Goal: Transaction & Acquisition: Purchase product/service

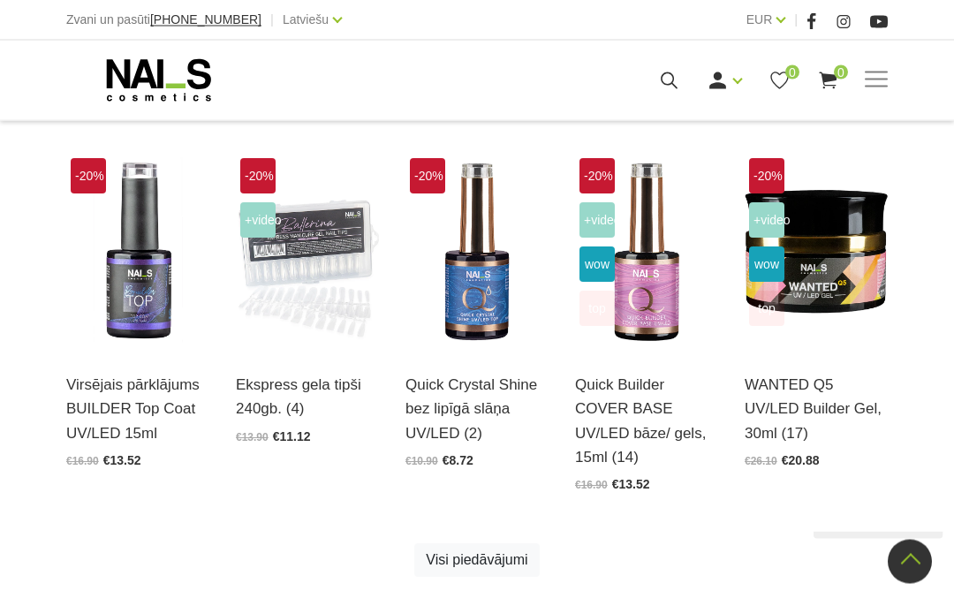
scroll to position [948, 0]
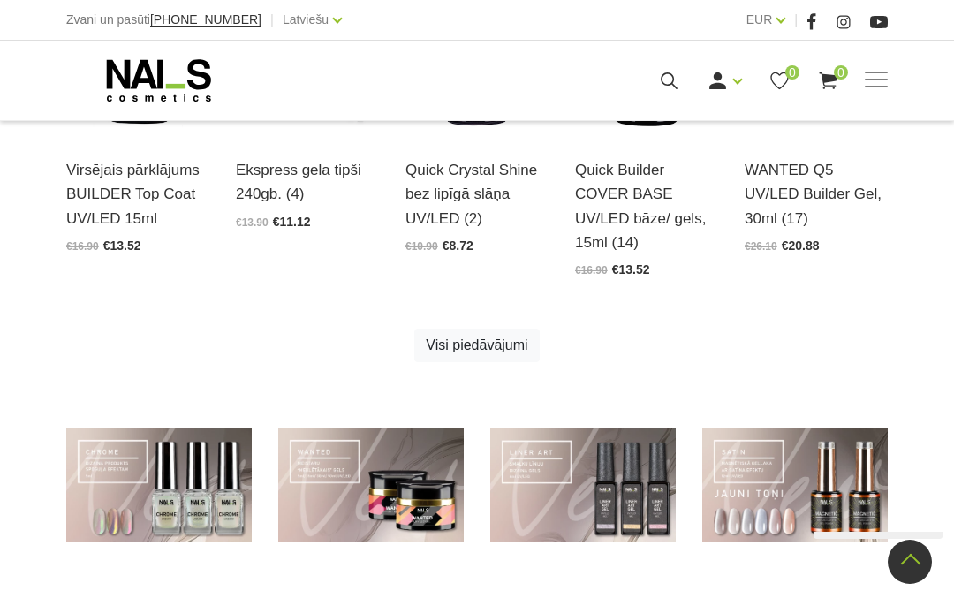
click at [857, 456] on link at bounding box center [794, 484] width 185 height 113
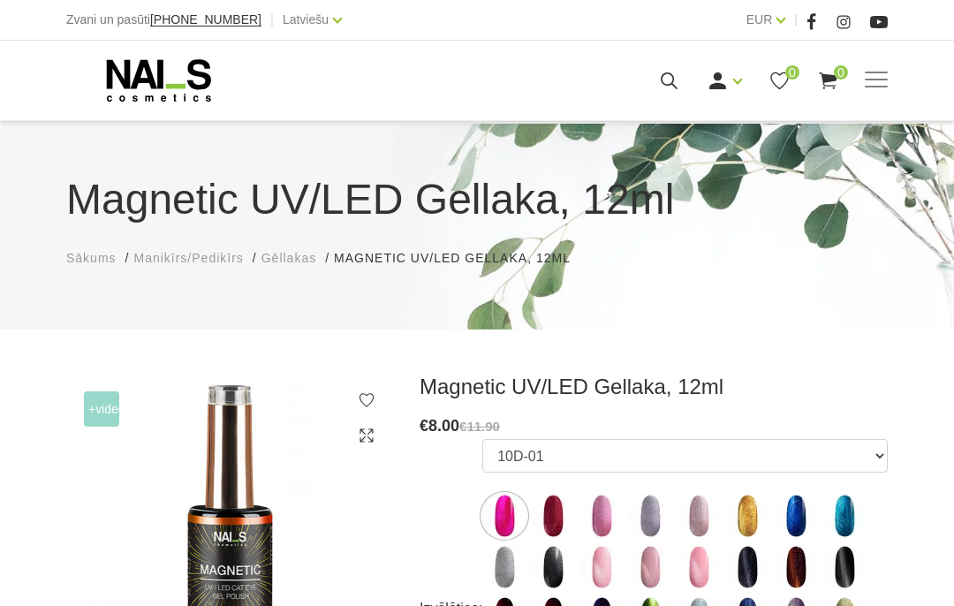
scroll to position [254, 0]
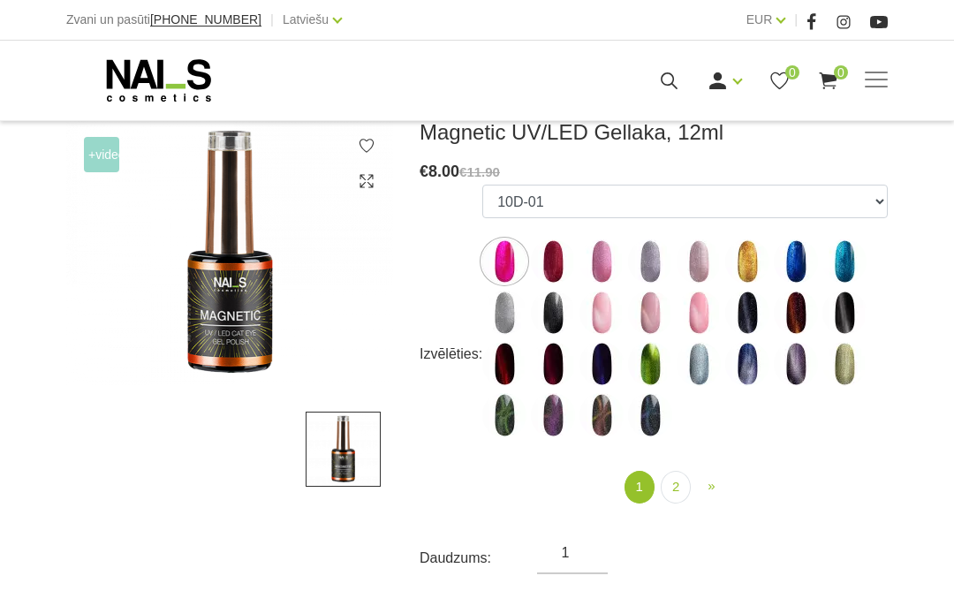
click at [806, 314] on img at bounding box center [796, 313] width 44 height 44
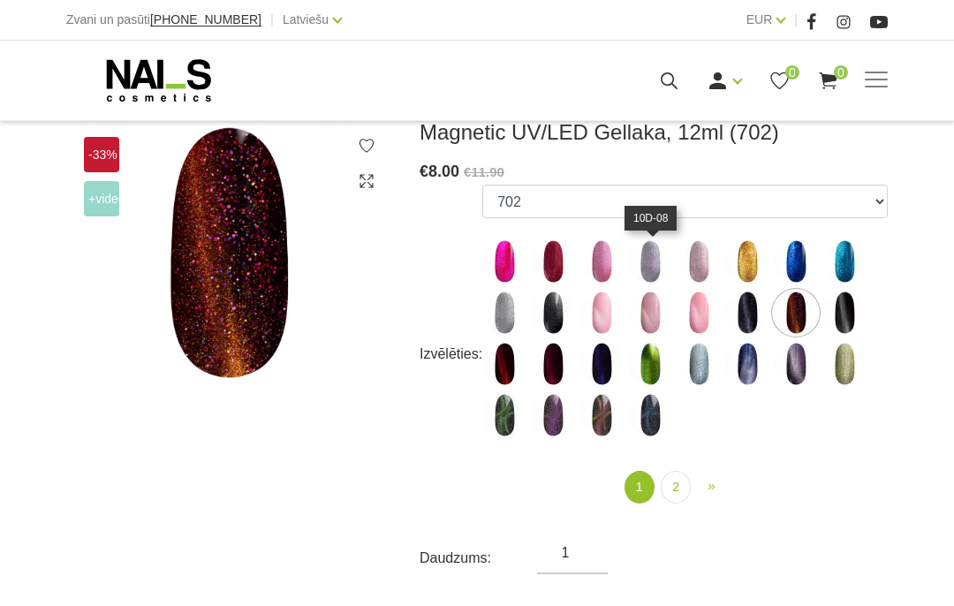
click at [660, 272] on img at bounding box center [650, 261] width 44 height 44
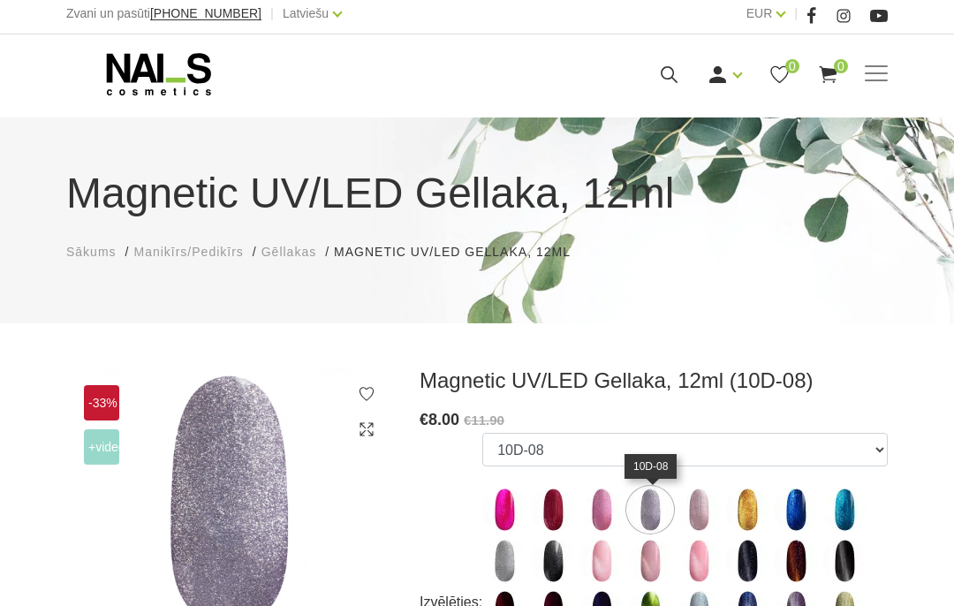
scroll to position [0, 0]
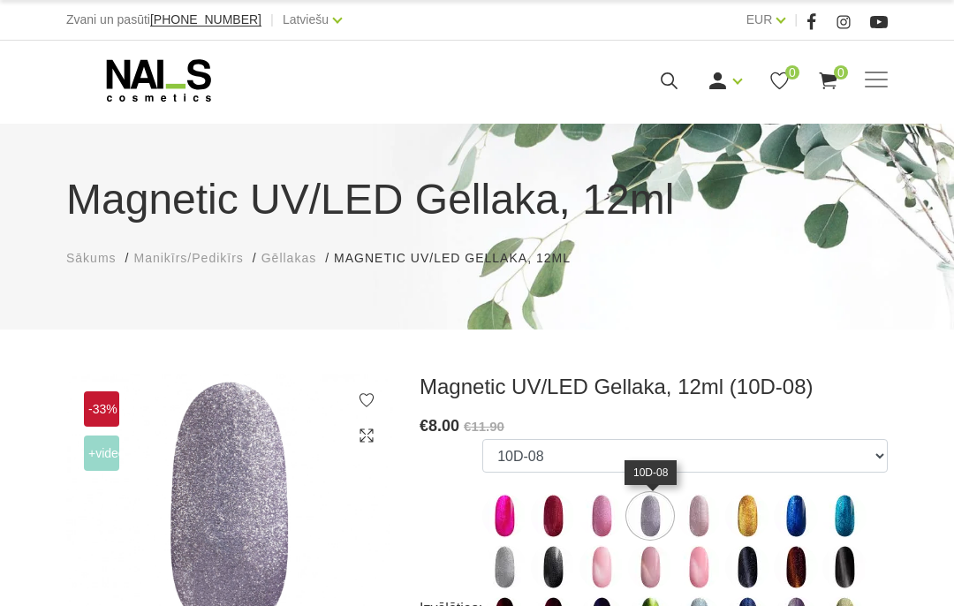
click at [848, 19] on icon at bounding box center [844, 22] width 18 height 18
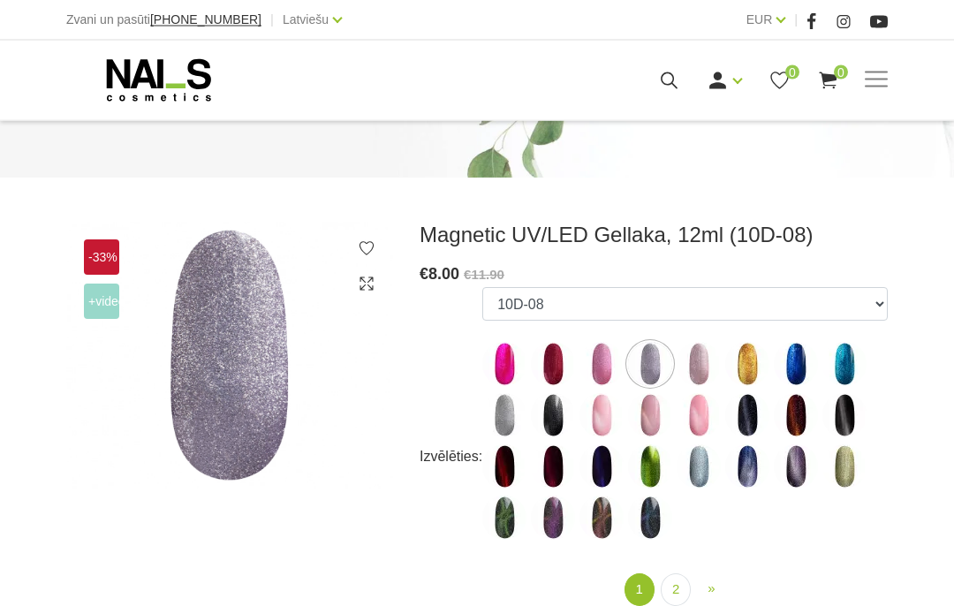
scroll to position [152, 0]
click at [859, 427] on img at bounding box center [844, 415] width 44 height 44
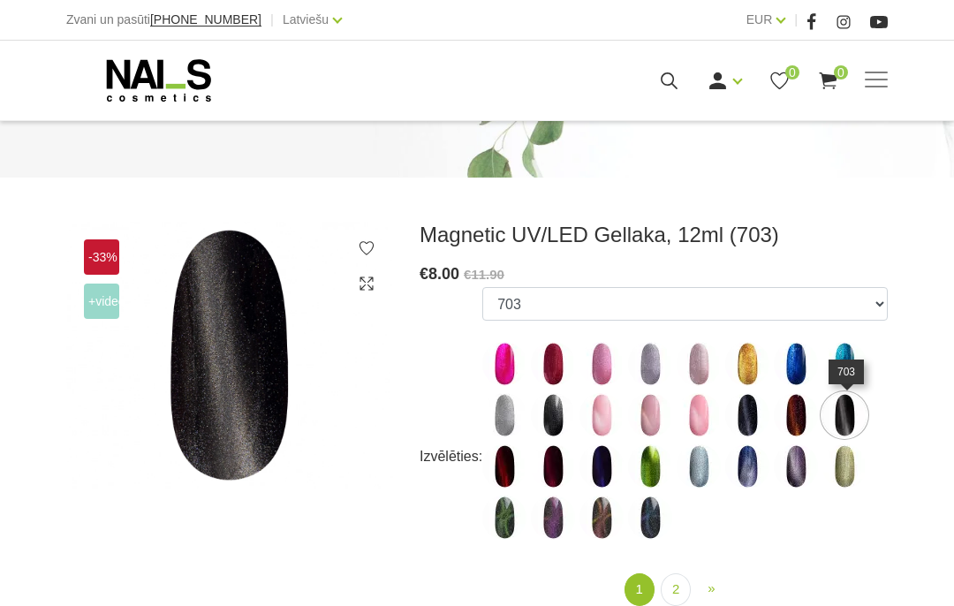
click at [613, 515] on img at bounding box center [601, 517] width 44 height 44
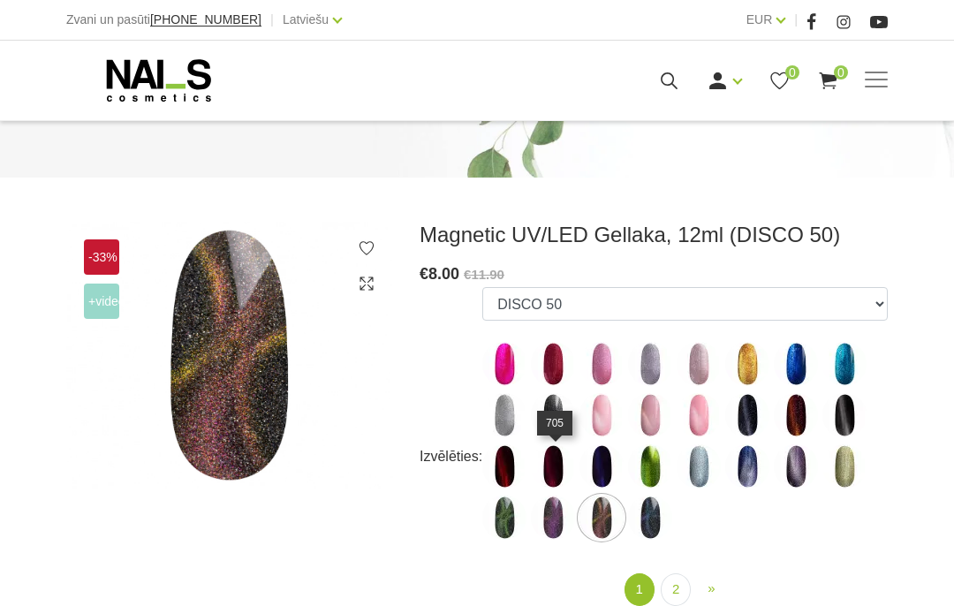
click at [561, 470] on img at bounding box center [553, 466] width 44 height 44
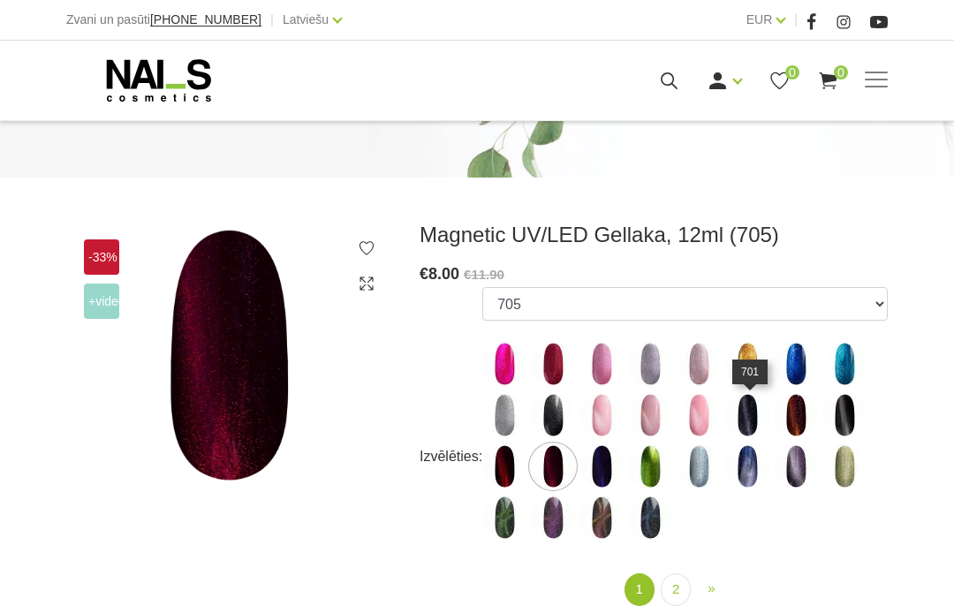
click at [759, 409] on img at bounding box center [747, 415] width 44 height 44
select select "4650"
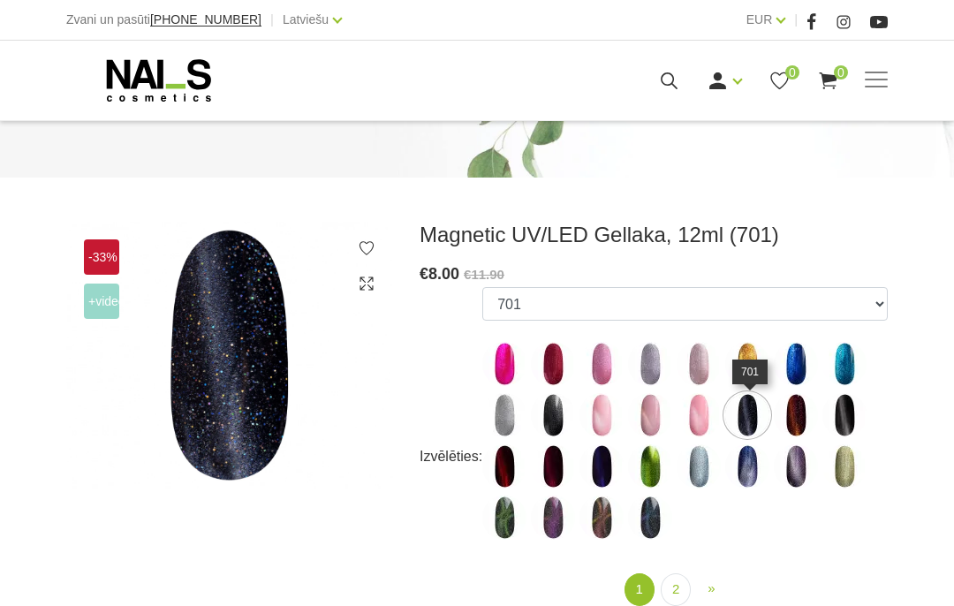
click at [679, 591] on link "2" at bounding box center [676, 589] width 30 height 33
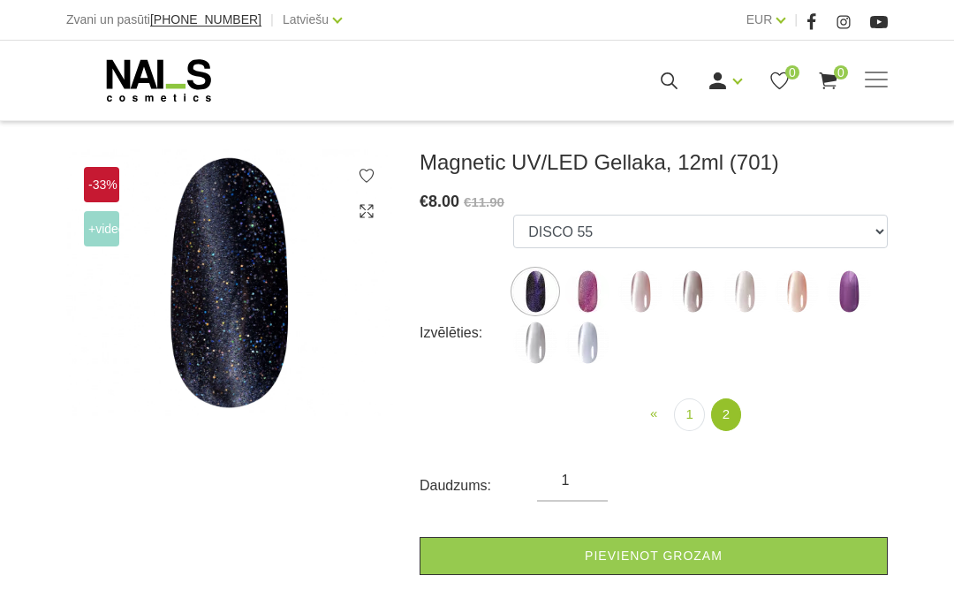
click at [659, 298] on img at bounding box center [640, 291] width 44 height 44
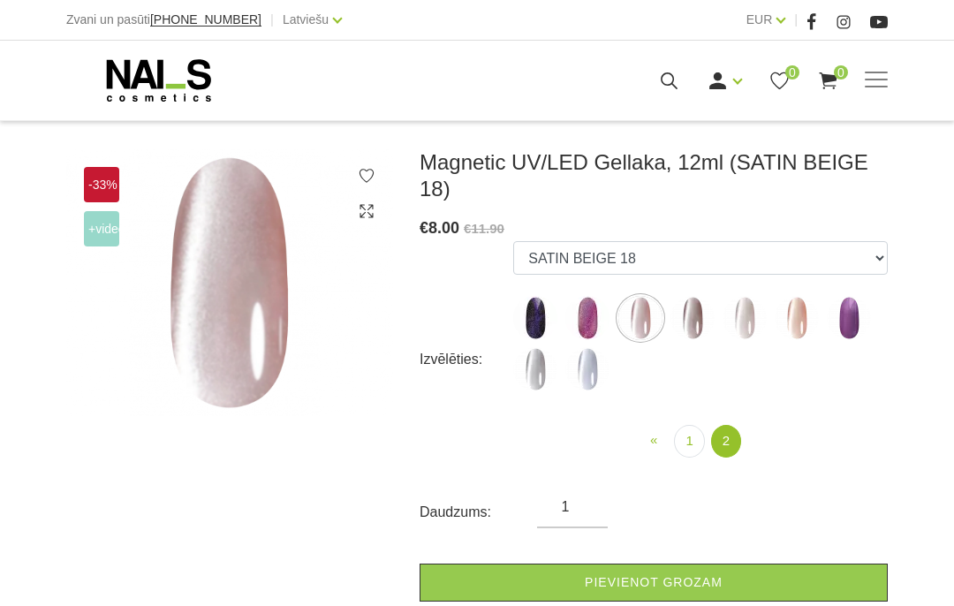
click at [696, 304] on img at bounding box center [692, 318] width 44 height 44
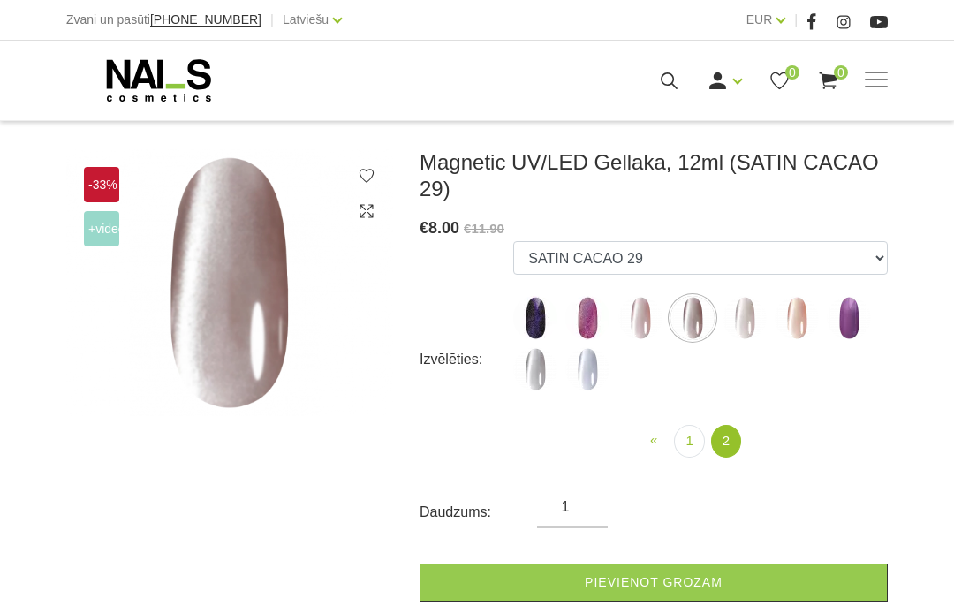
click at [591, 322] on img at bounding box center [587, 318] width 44 height 44
select select "5191"
